Goal: Find specific page/section: Find specific page/section

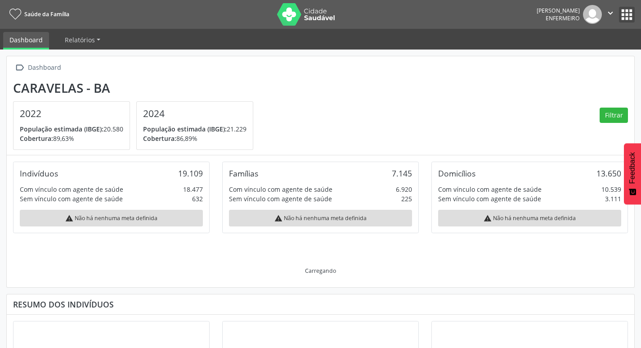
click at [628, 21] on button "apps" at bounding box center [627, 15] width 16 height 16
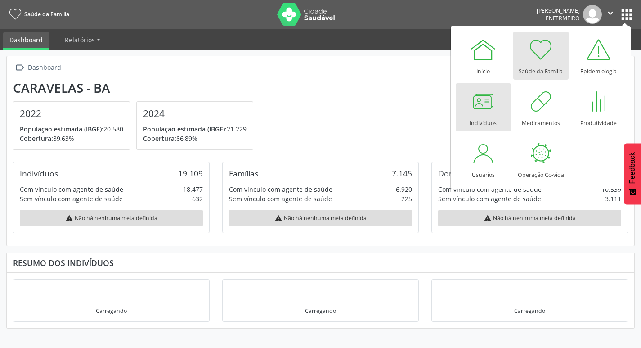
click at [487, 115] on div "Indivíduos" at bounding box center [483, 121] width 27 height 12
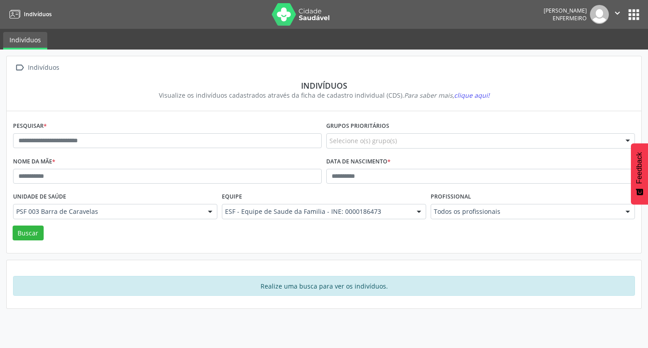
click at [629, 14] on button "apps" at bounding box center [634, 15] width 16 height 16
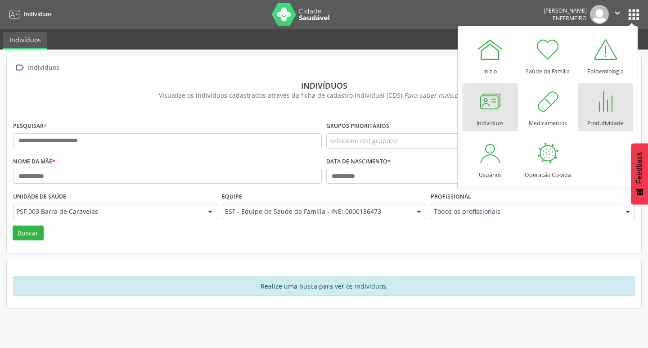
click at [609, 109] on div at bounding box center [605, 101] width 27 height 27
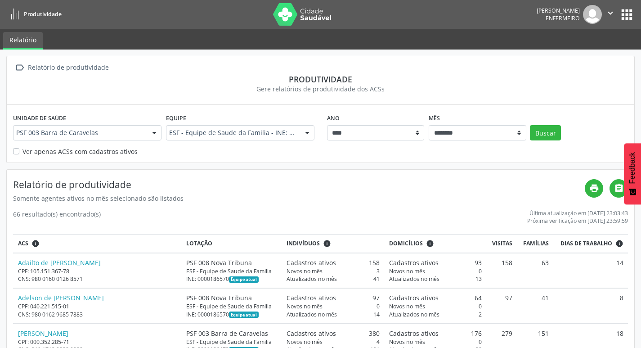
click at [623, 12] on button "apps" at bounding box center [627, 15] width 16 height 16
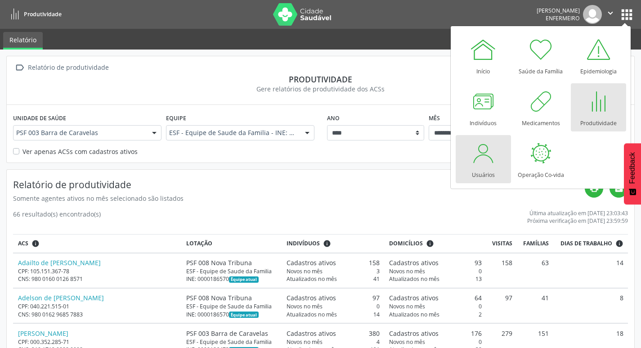
click at [483, 156] on div at bounding box center [483, 152] width 27 height 27
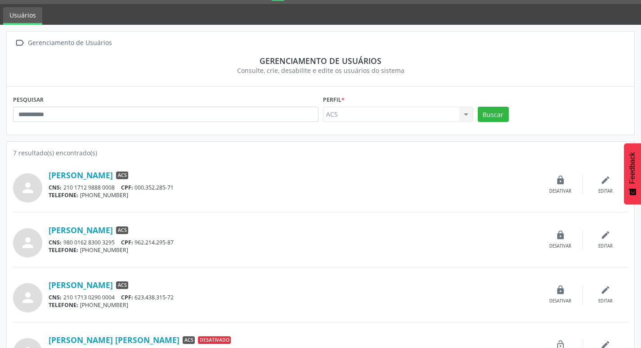
scroll to position [90, 0]
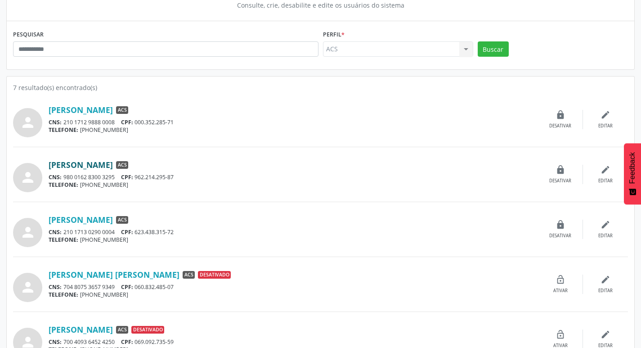
click at [90, 163] on link "[PERSON_NAME]" at bounding box center [81, 165] width 64 height 10
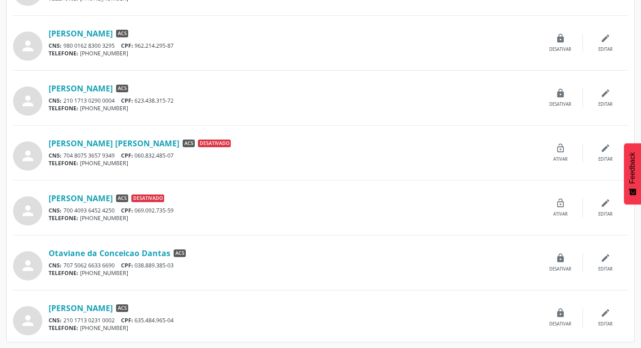
scroll to position [222, 0]
click at [100, 256] on link "Otaviane da Conceicao Dantas" at bounding box center [110, 252] width 122 height 10
click at [99, 308] on link "[PERSON_NAME]" at bounding box center [81, 307] width 64 height 10
click at [101, 94] on div "Dilcelia Ramos Santana ACS CNS: 210 1713 0290 0004 CPF: 623.438.315-72 TELEFONE…" at bounding box center [294, 97] width 490 height 29
click at [103, 87] on link "[PERSON_NAME]" at bounding box center [81, 88] width 64 height 10
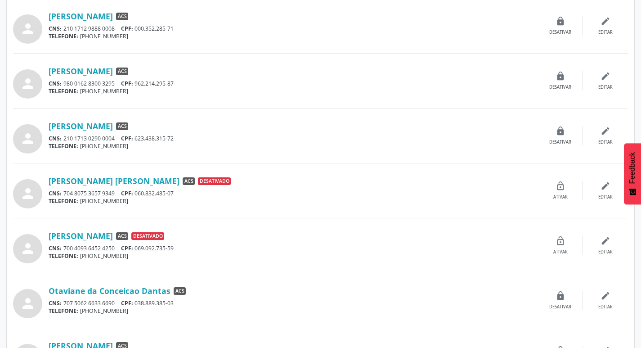
scroll to position [132, 0]
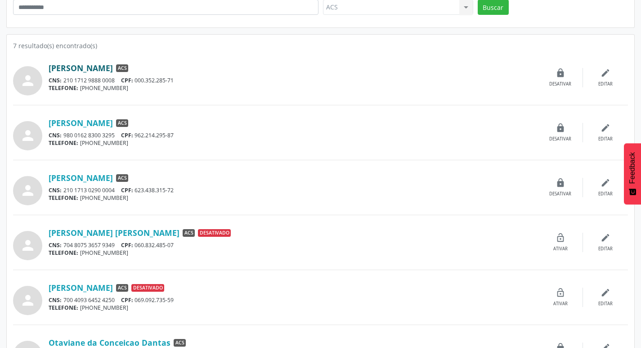
click at [110, 68] on link "[PERSON_NAME]" at bounding box center [81, 68] width 64 height 10
